Goal: Information Seeking & Learning: Learn about a topic

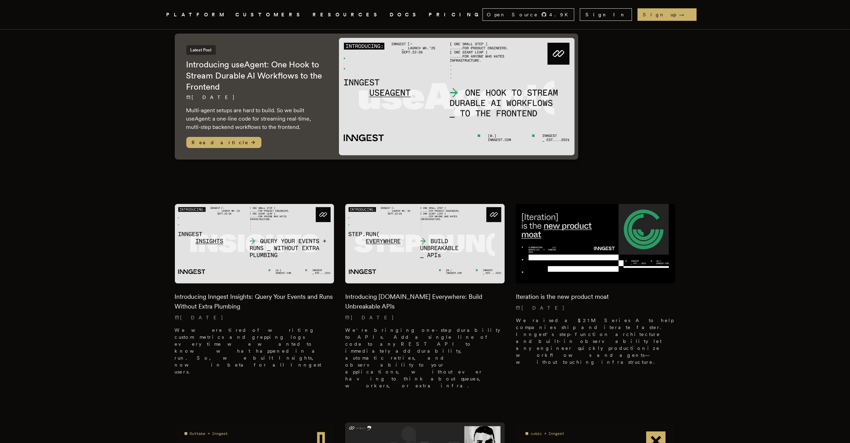
scroll to position [56, 0]
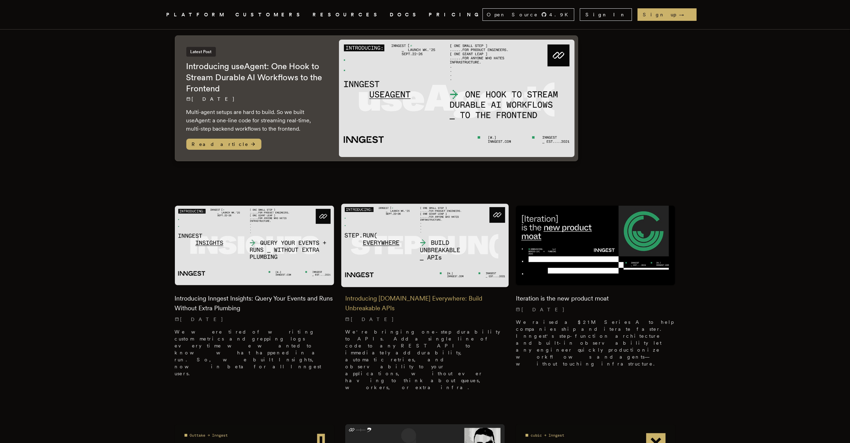
click at [473, 329] on p "We're bringing one-step durability to APIs. Add a single line of code to any RE…" at bounding box center [425, 360] width 160 height 63
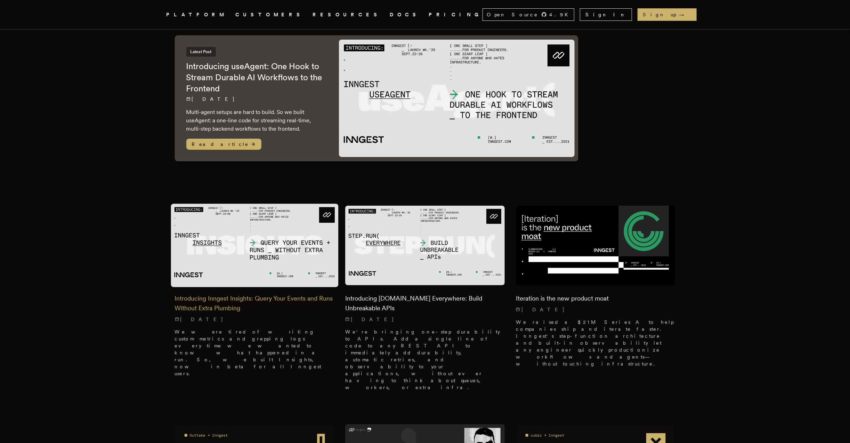
click at [250, 253] on img at bounding box center [255, 245] width 168 height 83
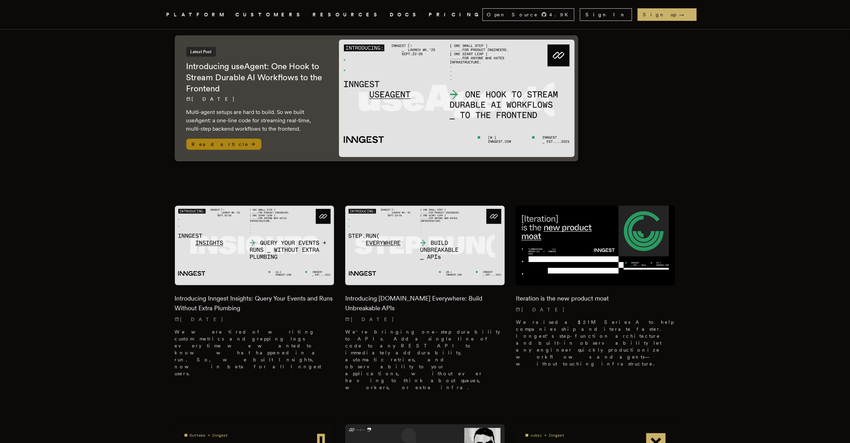
click at [214, 139] on span "Read article" at bounding box center [223, 144] width 75 height 11
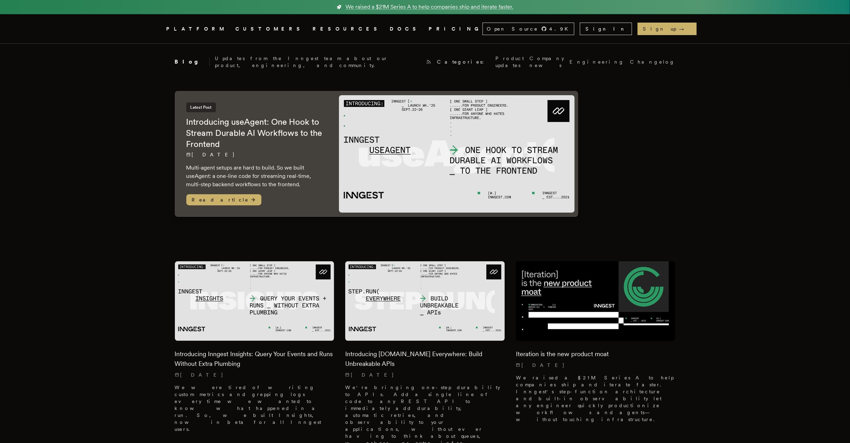
click at [181, 60] on h2 "Blog" at bounding box center [192, 62] width 35 height 8
click at [356, 28] on icon "Global" at bounding box center [377, 55] width 43 height 58
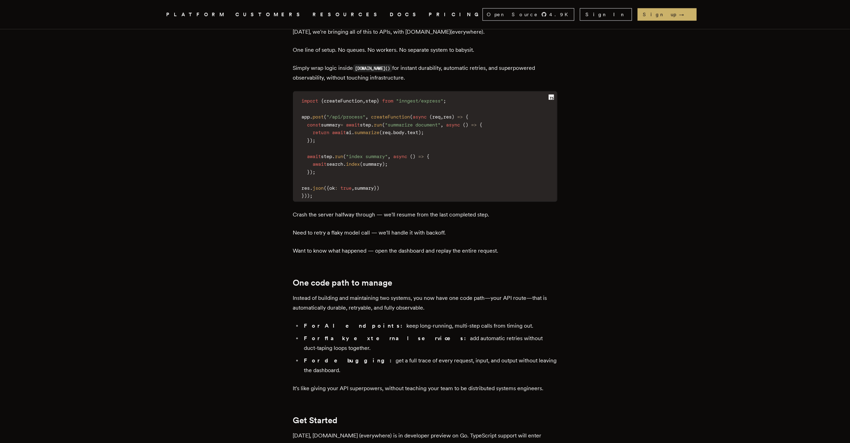
scroll to position [1029, 0]
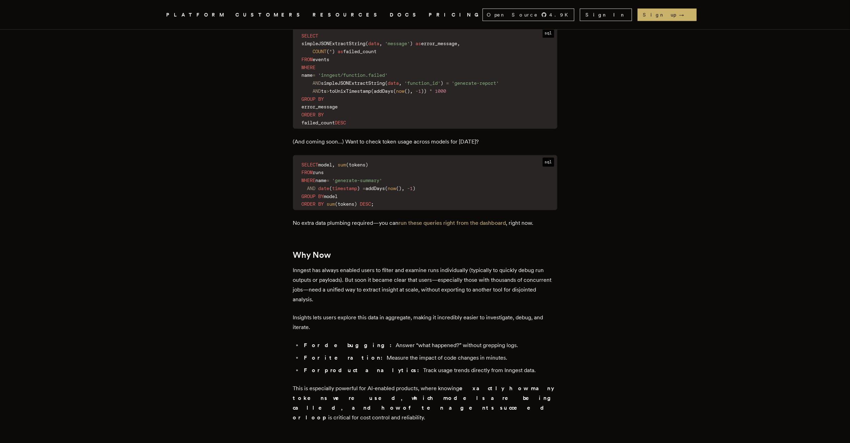
scroll to position [1002, 0]
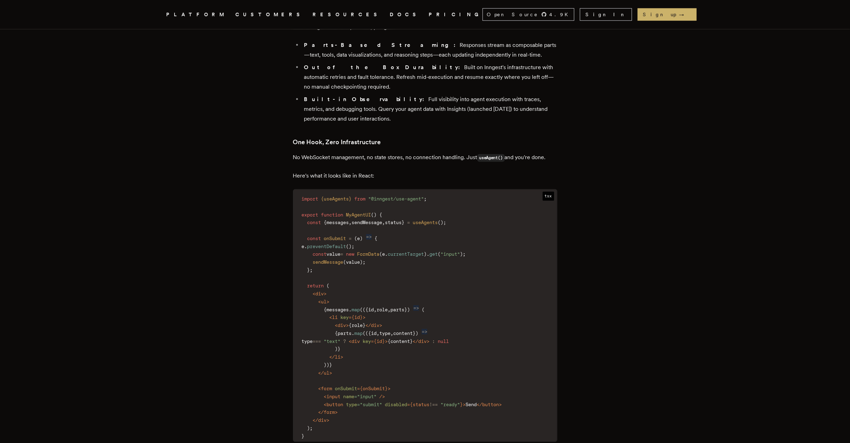
scroll to position [835, 0]
